Goal: Information Seeking & Learning: Learn about a topic

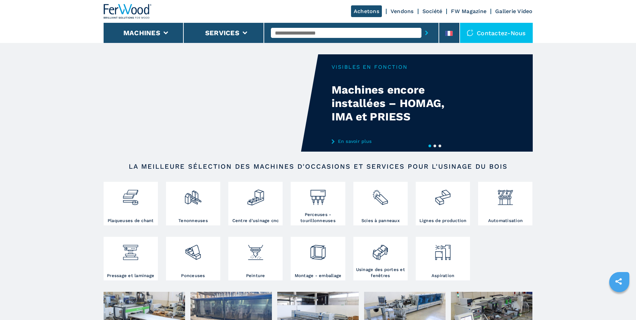
scroll to position [34, 0]
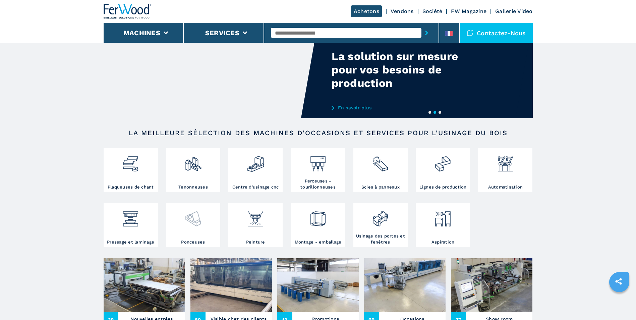
click at [200, 225] on img at bounding box center [193, 216] width 18 height 23
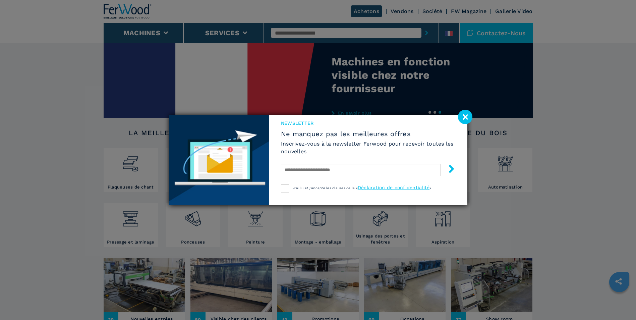
click at [467, 115] on image at bounding box center [465, 117] width 14 height 14
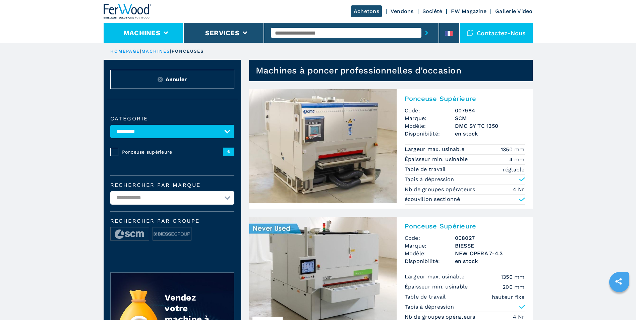
click at [170, 37] on li "Machines" at bounding box center [144, 33] width 80 height 20
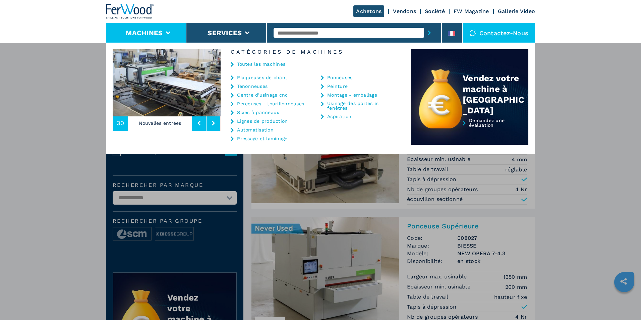
click at [252, 62] on link "Toutes les machines" at bounding box center [261, 64] width 48 height 5
click at [258, 65] on link "Toutes les machines" at bounding box center [261, 64] width 48 height 5
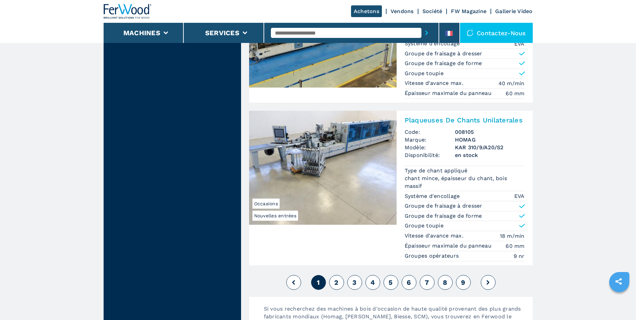
scroll to position [1608, 0]
click at [339, 284] on button "2" at bounding box center [336, 281] width 15 height 15
click at [337, 281] on span "2" at bounding box center [336, 282] width 4 height 8
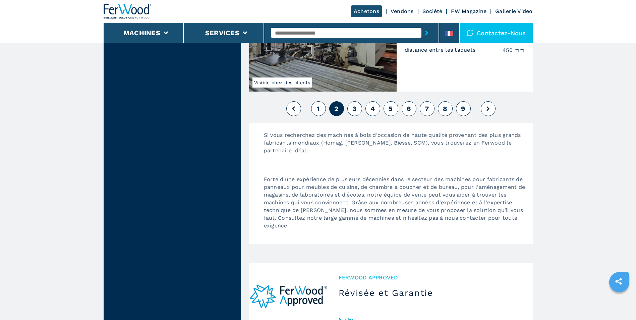
scroll to position [1675, 0]
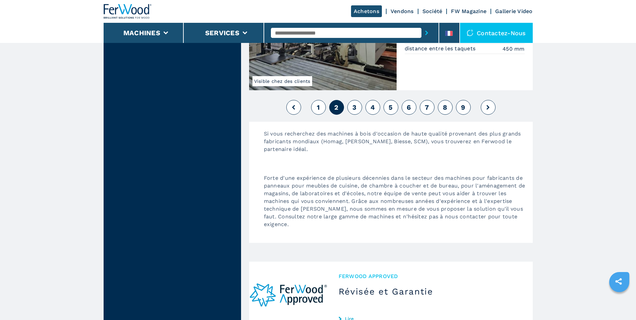
click at [356, 105] on button "3" at bounding box center [354, 107] width 15 height 15
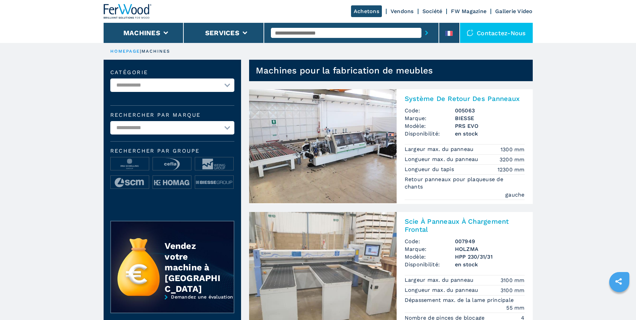
click at [150, 82] on select "**********" at bounding box center [172, 84] width 124 height 13
click at [178, 124] on select "**********" at bounding box center [172, 127] width 124 height 13
select select "******"
click at [110, 121] on select "**********" at bounding box center [172, 127] width 124 height 13
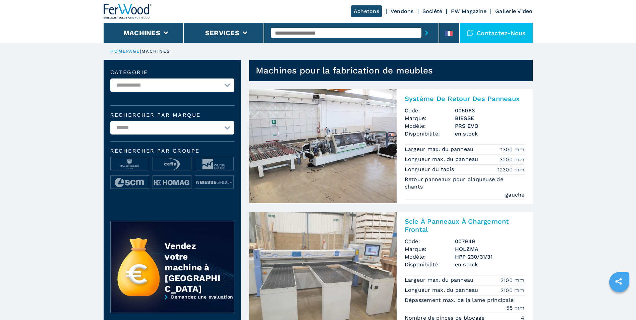
click at [162, 126] on select "**********" at bounding box center [172, 127] width 124 height 13
click at [200, 107] on div "**********" at bounding box center [172, 135] width 137 height 151
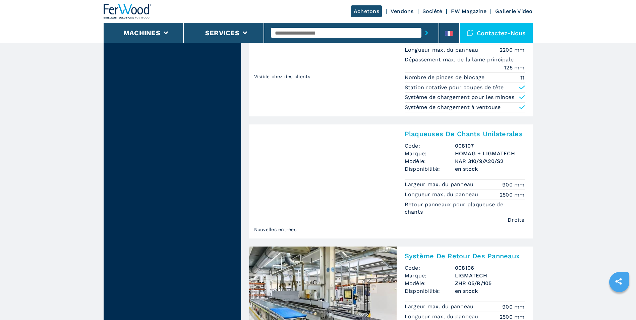
scroll to position [1511, 0]
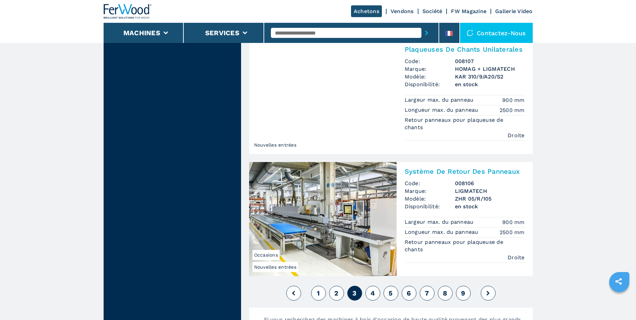
click at [315, 296] on button "1" at bounding box center [318, 292] width 15 height 15
click at [292, 296] on button at bounding box center [293, 292] width 15 height 15
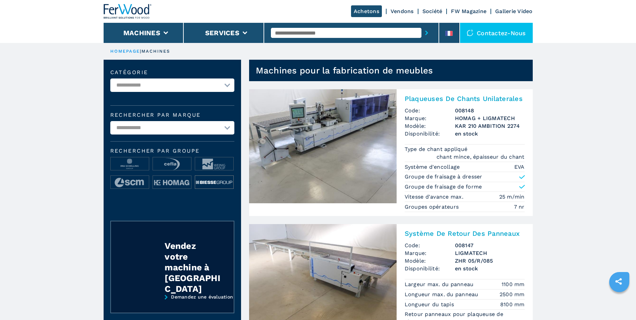
click at [205, 183] on img at bounding box center [214, 182] width 38 height 13
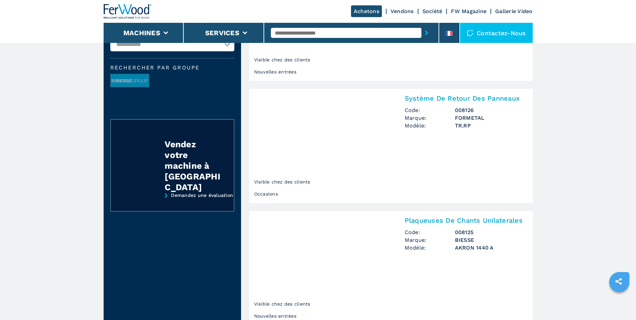
scroll to position [134, 0]
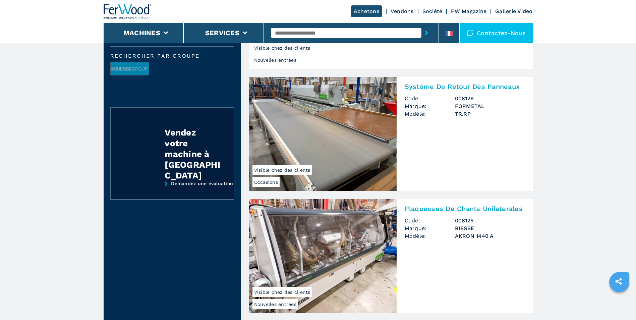
click at [306, 148] on img at bounding box center [322, 134] width 147 height 114
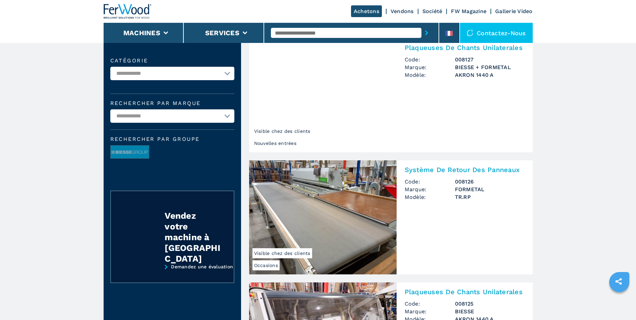
scroll to position [34, 0]
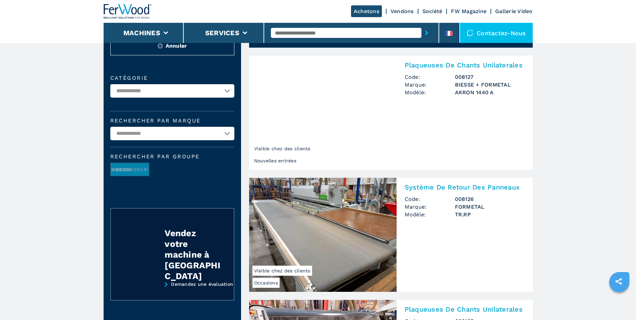
click at [334, 219] on img at bounding box center [322, 235] width 147 height 114
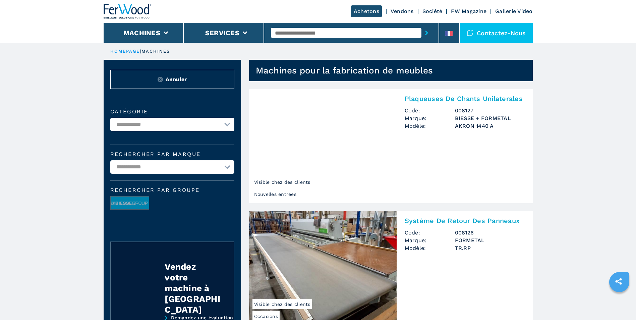
click at [474, 240] on h3 "FORMETAL" at bounding box center [490, 240] width 70 height 8
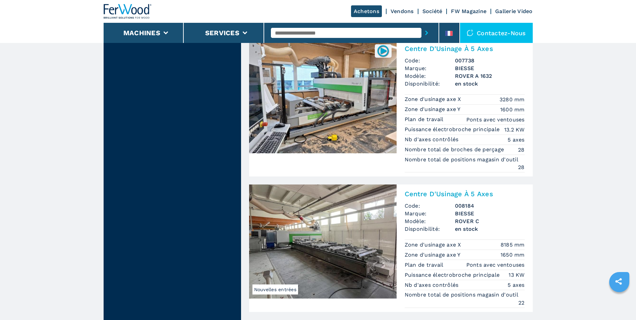
scroll to position [1608, 0]
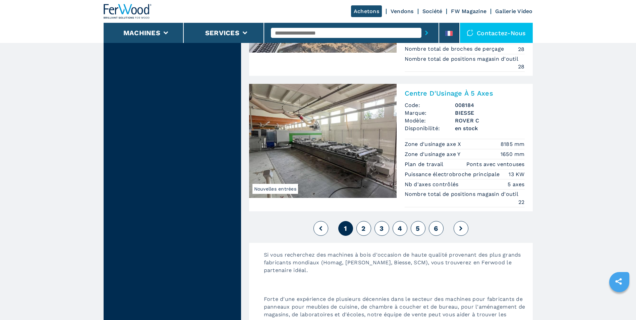
click at [362, 224] on span "2" at bounding box center [363, 228] width 4 height 8
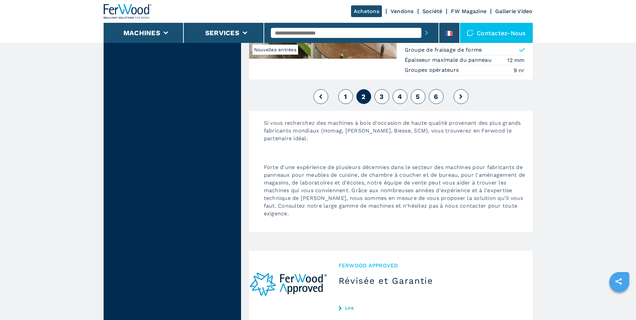
scroll to position [1709, 0]
click at [382, 95] on span "3" at bounding box center [381, 96] width 4 height 8
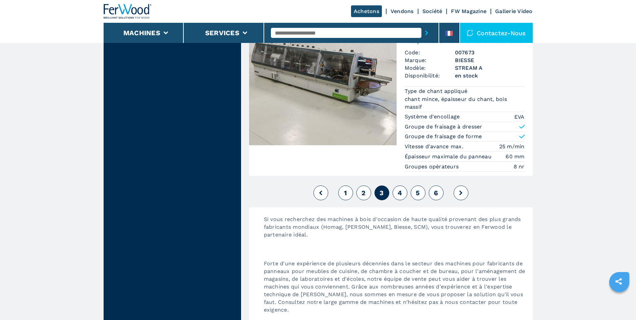
scroll to position [1742, 0]
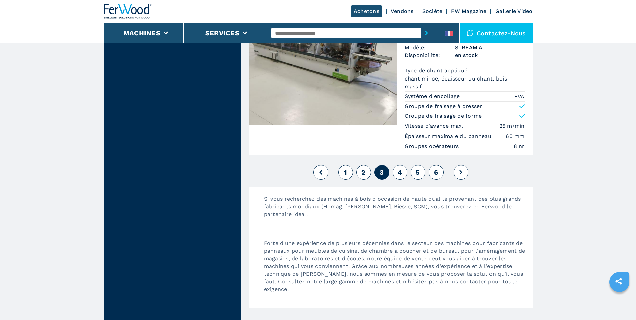
click at [399, 174] on span "4" at bounding box center [399, 172] width 4 height 8
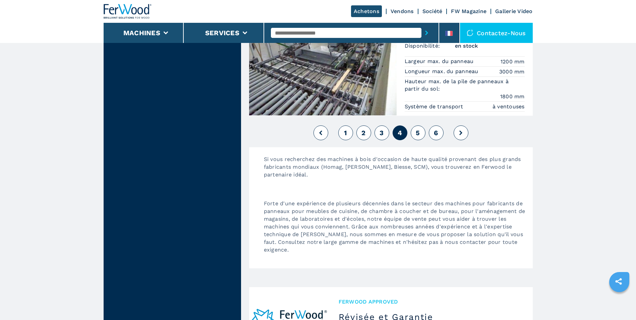
scroll to position [1675, 0]
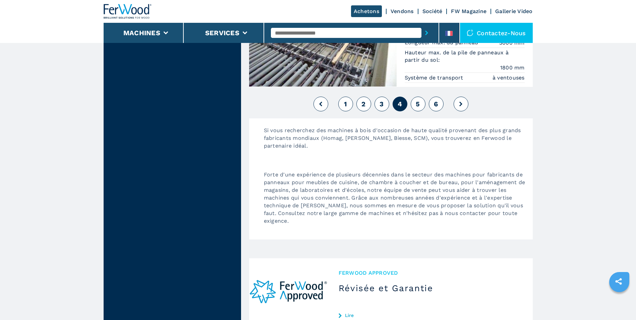
click at [421, 105] on button "5" at bounding box center [417, 103] width 15 height 15
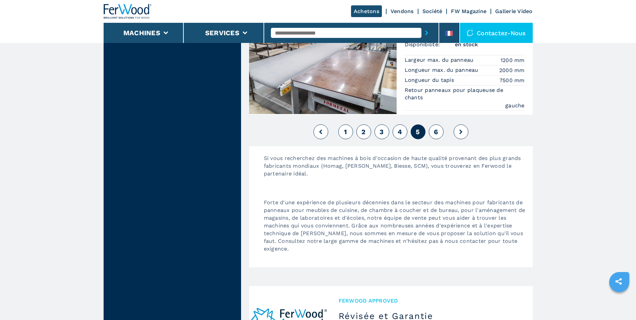
scroll to position [1642, 0]
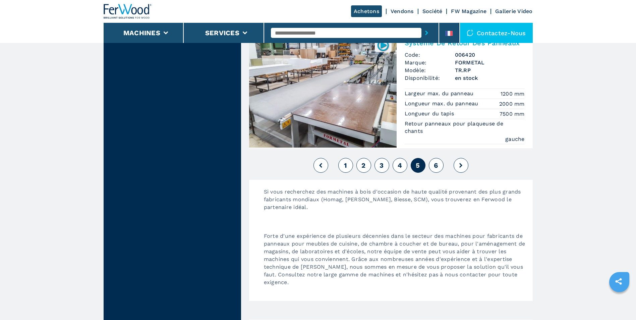
click at [438, 164] on span "6" at bounding box center [436, 165] width 4 height 8
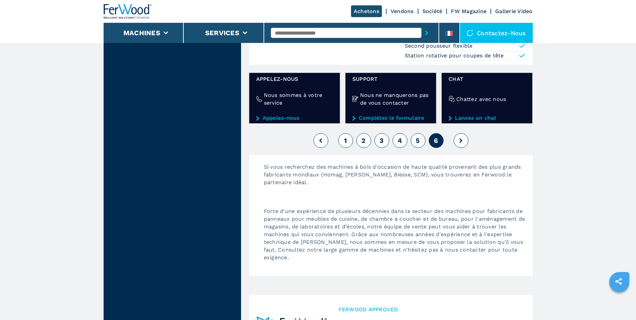
scroll to position [838, 0]
